Goal: Information Seeking & Learning: Check status

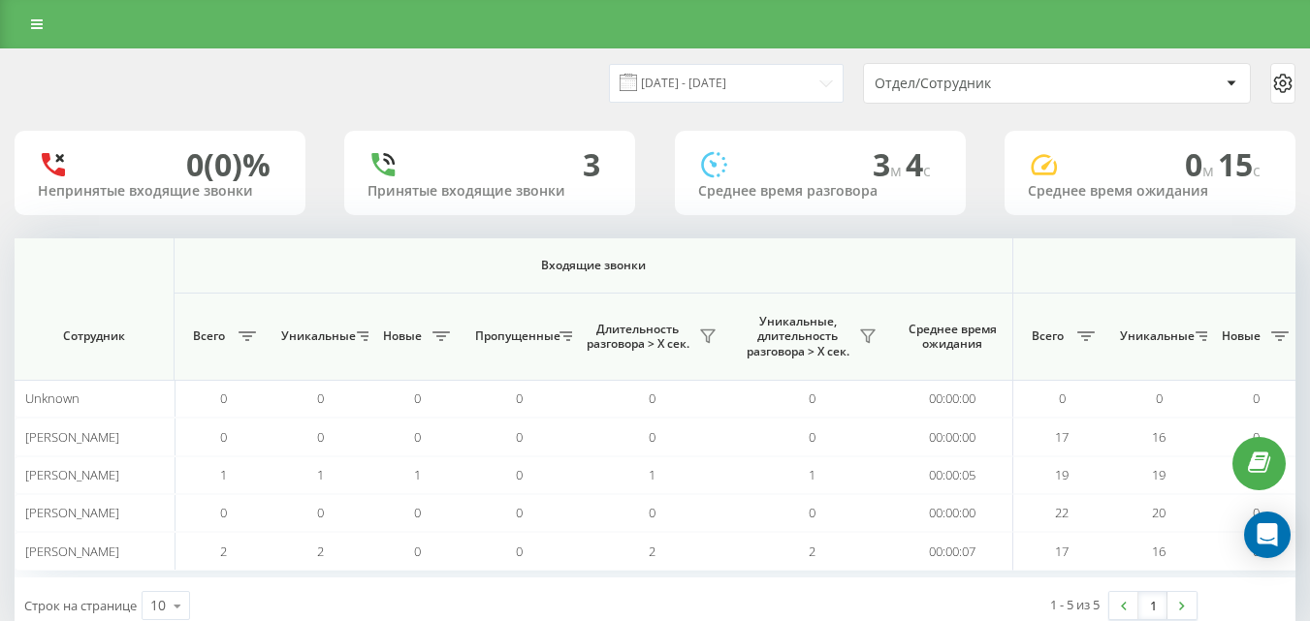
scroll to position [0, 1424]
click at [1284, 232] on div "[DATE] - [DATE] Отдел/Сотрудник 0 (0)% Непринятые входящие звонки 4 Принятые вх…" at bounding box center [655, 341] width 1281 height 585
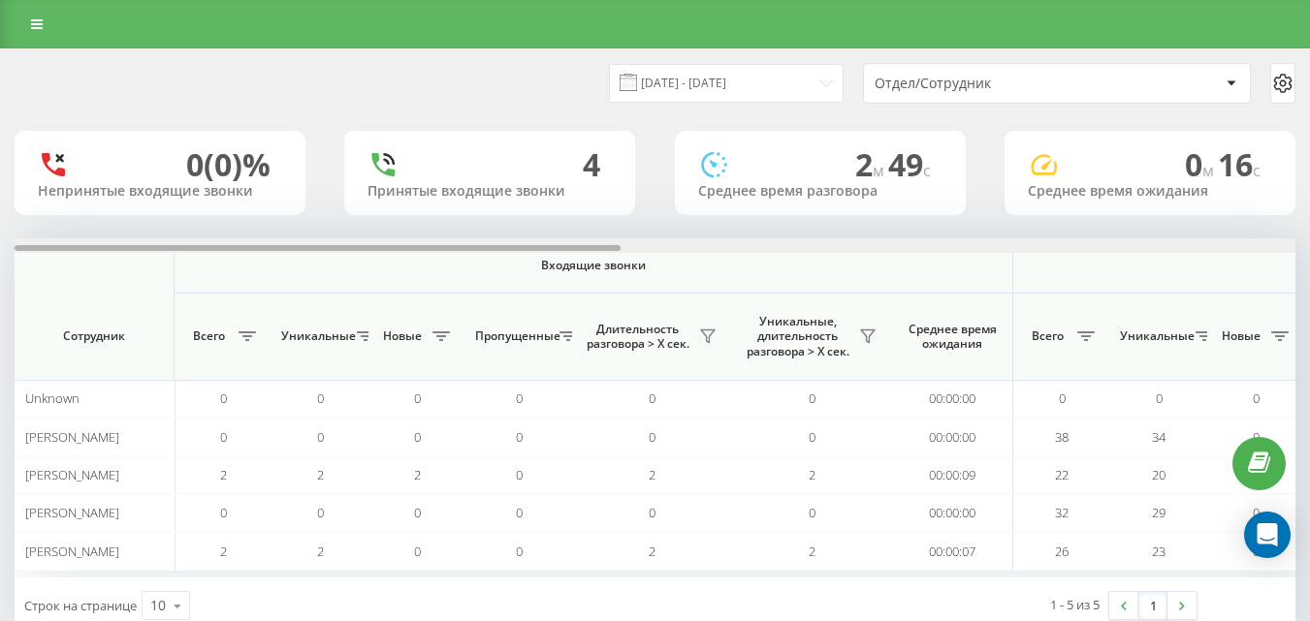
click at [1279, 250] on div at bounding box center [655, 245] width 1281 height 15
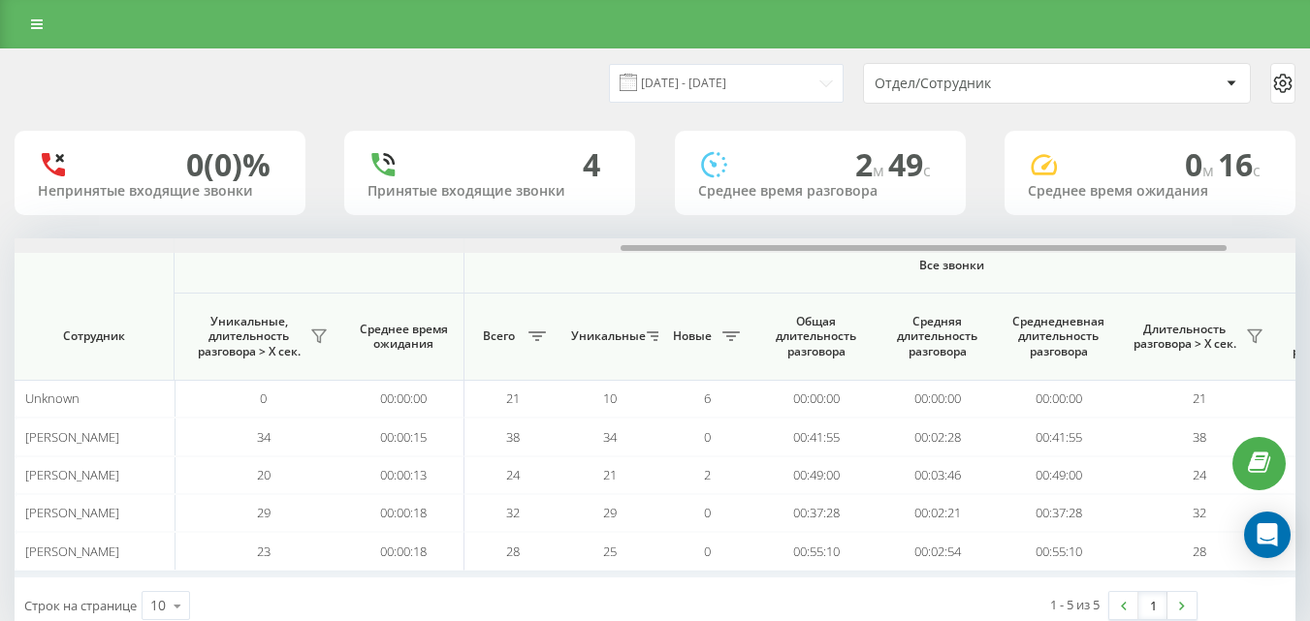
scroll to position [0, 1424]
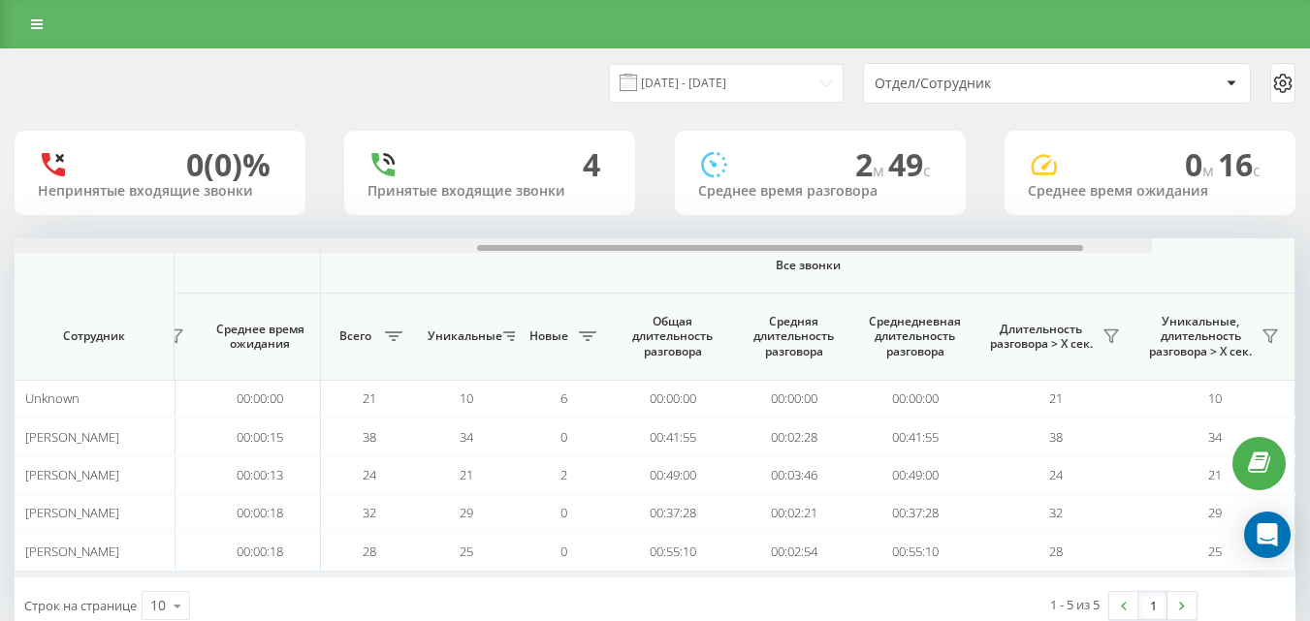
click at [1152, 250] on div at bounding box center [511, 245] width 1281 height 15
click at [1279, 250] on div at bounding box center [992, 248] width 606 height 6
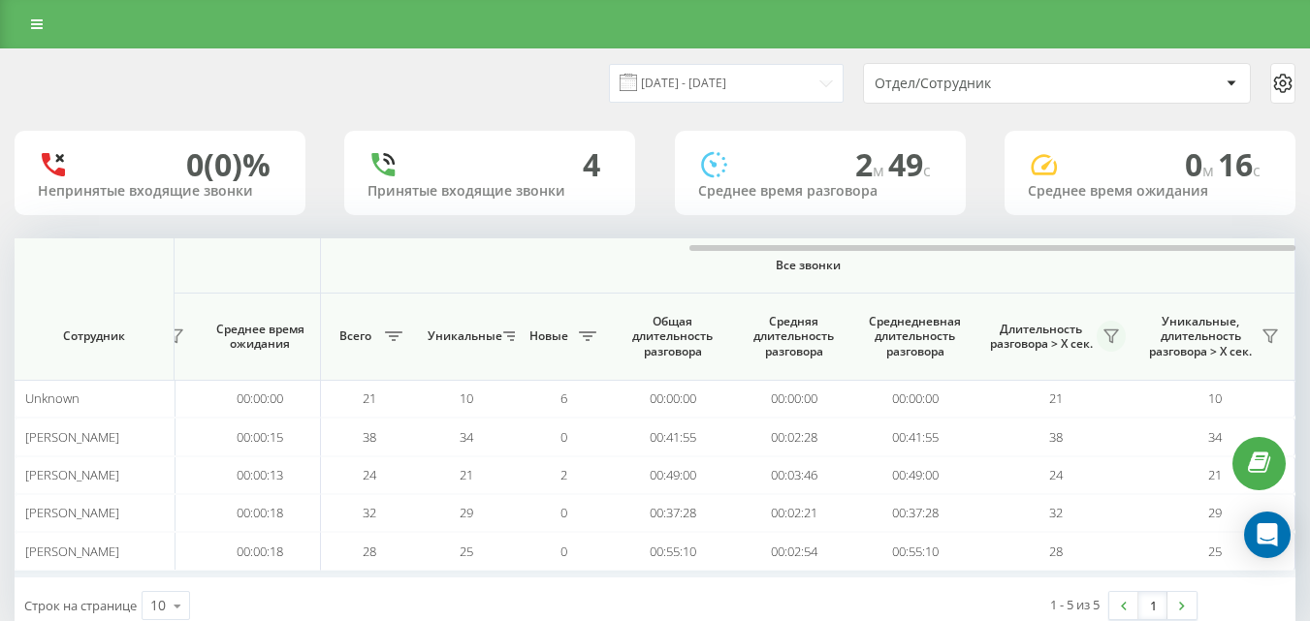
click at [1115, 341] on icon at bounding box center [1111, 337] width 16 height 16
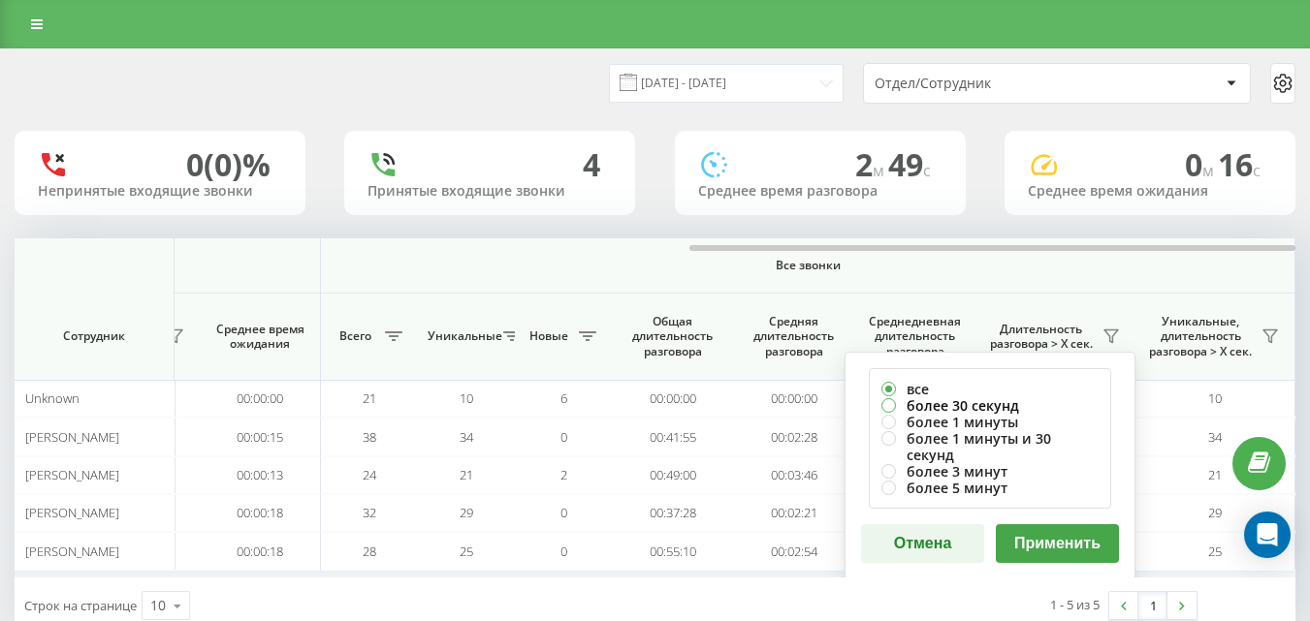
click at [987, 411] on label "более 30 секунд" at bounding box center [989, 405] width 217 height 16
radio input "true"
click at [1020, 524] on button "Применить" at bounding box center [1057, 543] width 123 height 39
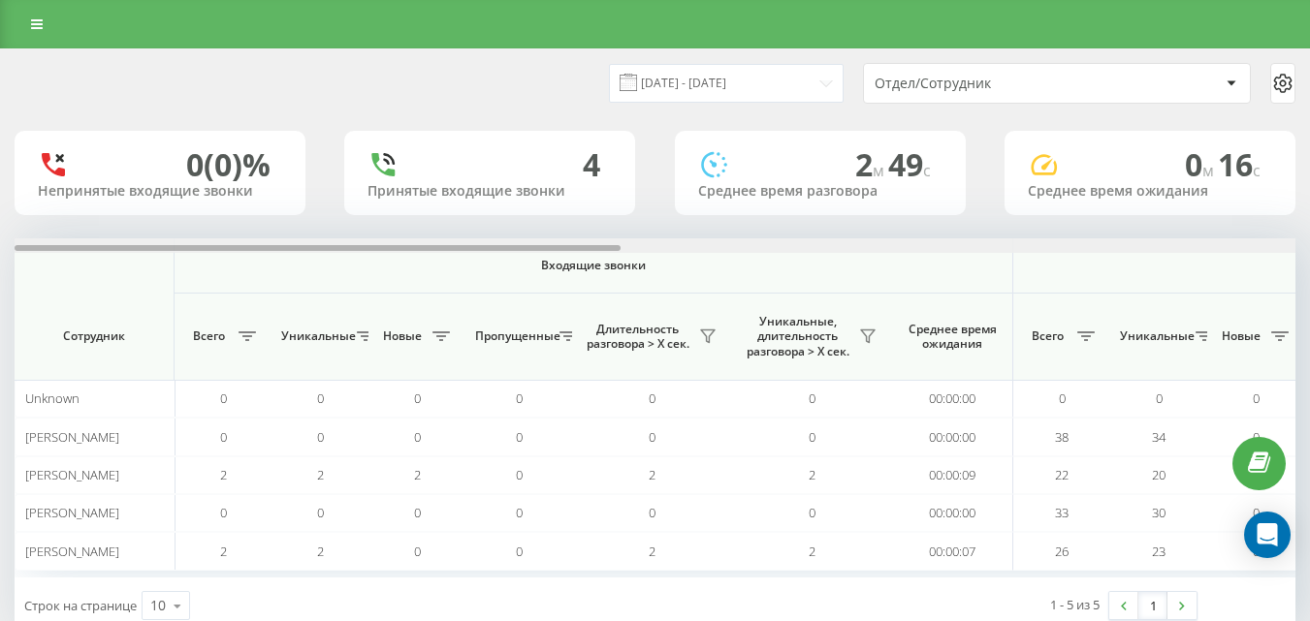
click at [1284, 247] on div at bounding box center [655, 245] width 1281 height 15
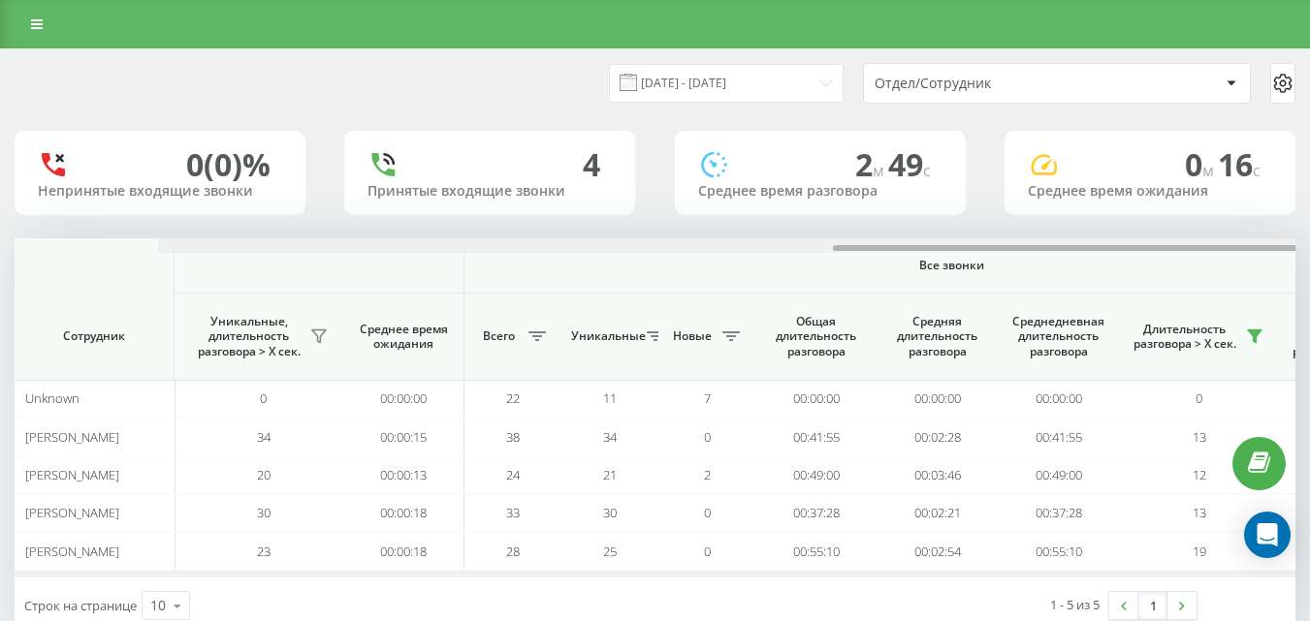
click at [1284, 247] on div at bounding box center [798, 245] width 1281 height 15
